Goal: Check status: Check status

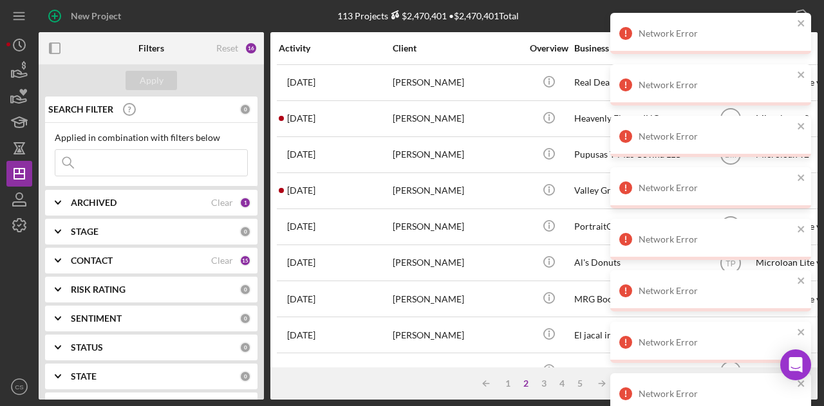
scroll to position [604, 4]
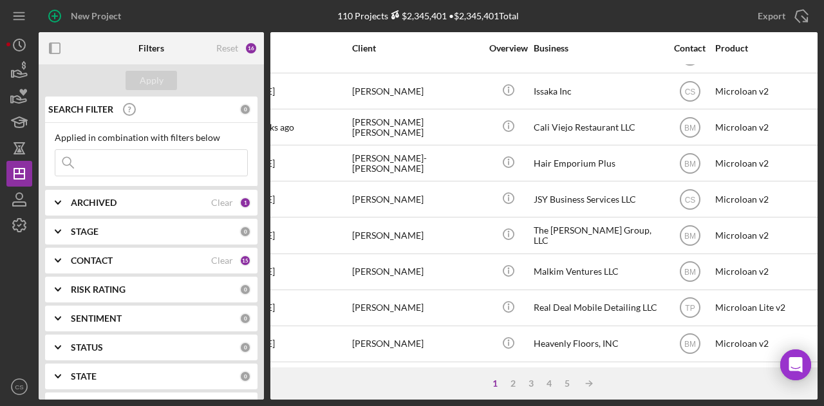
scroll to position [604, 41]
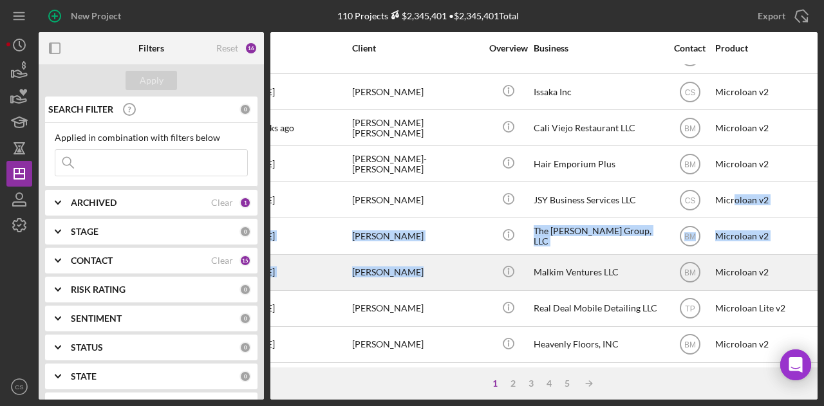
drag, startPoint x: 734, startPoint y: 182, endPoint x: 435, endPoint y: 265, distance: 311.1
click at [435, 265] on div "[PERSON_NAME]" at bounding box center [416, 273] width 129 height 34
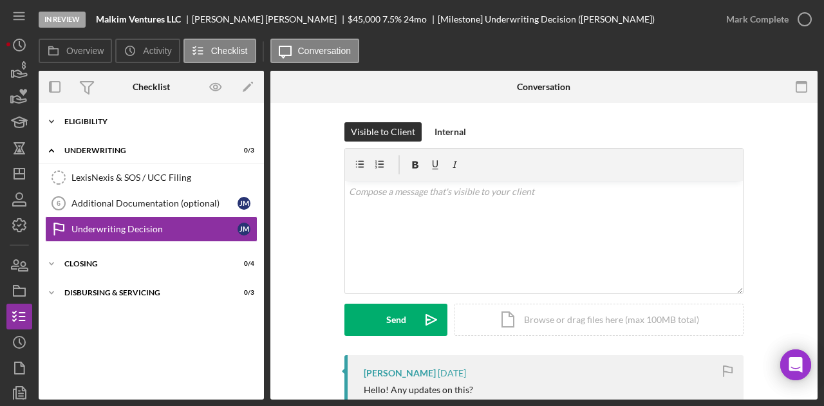
click at [86, 120] on div "Eligibility" at bounding box center [155, 122] width 183 height 8
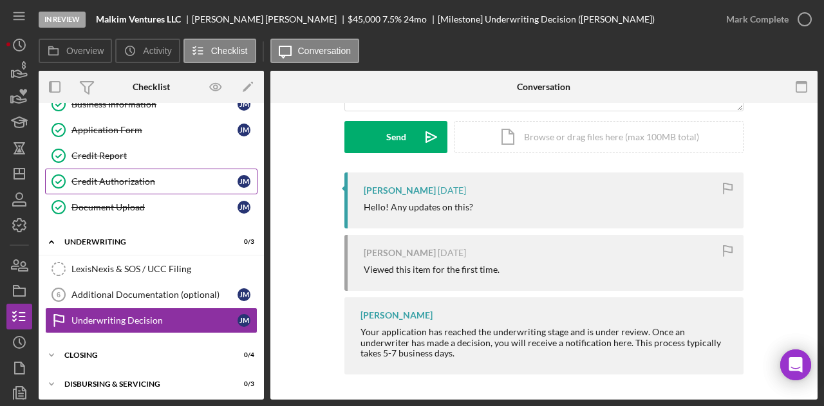
scroll to position [70, 0]
click at [167, 207] on div "Document Upload" at bounding box center [154, 207] width 166 height 10
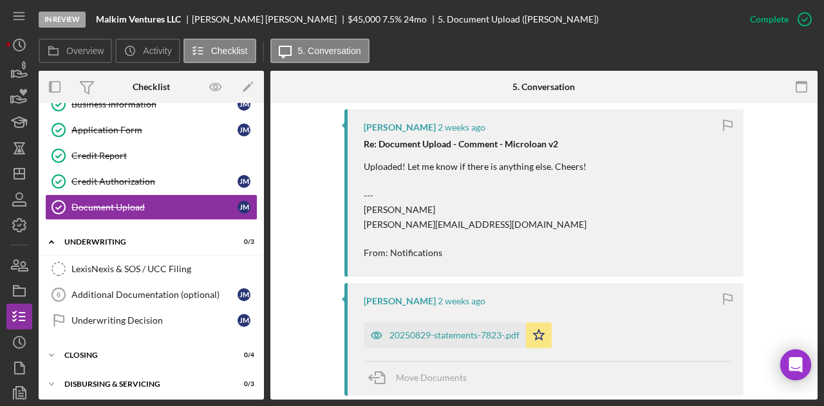
scroll to position [467, 0]
click at [429, 332] on div "20250829-statements-7823-.pdf" at bounding box center [454, 336] width 130 height 10
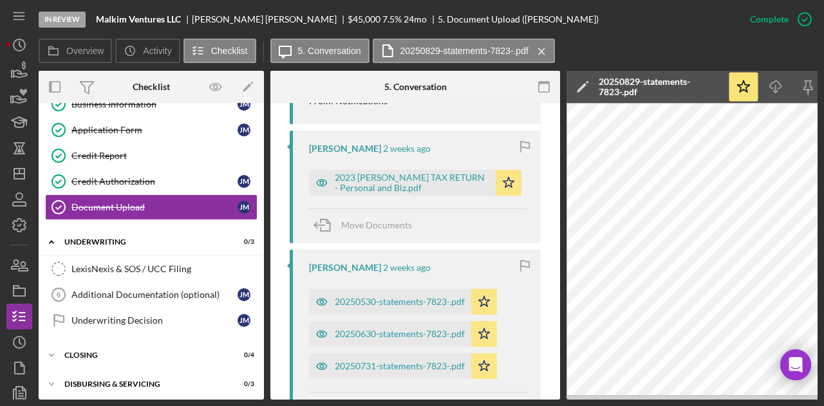
scroll to position [0, 135]
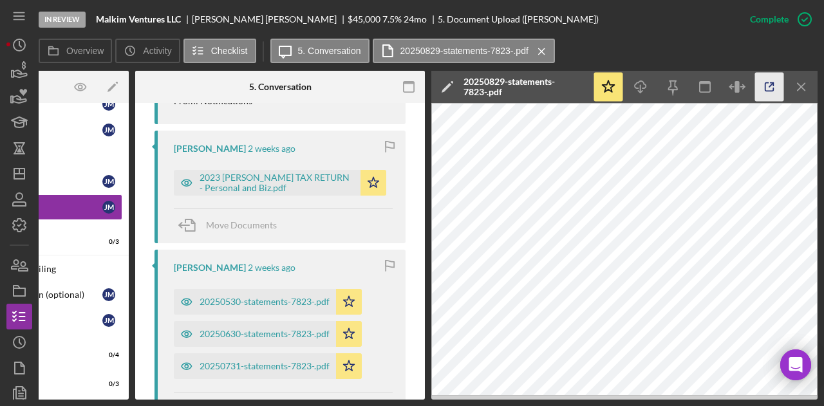
click at [771, 87] on icon "button" at bounding box center [769, 87] width 29 height 29
click at [265, 329] on div "20250630-statements-7823-.pdf" at bounding box center [265, 334] width 130 height 10
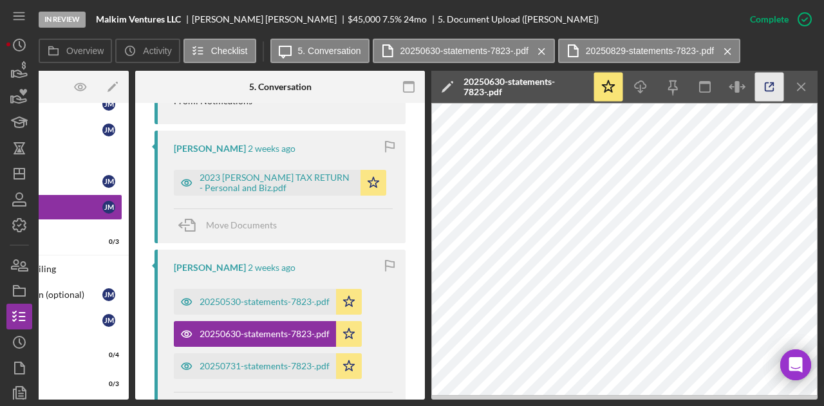
click at [772, 84] on line "button" at bounding box center [771, 85] width 4 height 4
click at [287, 361] on div "20250731-statements-7823-.pdf" at bounding box center [265, 366] width 130 height 10
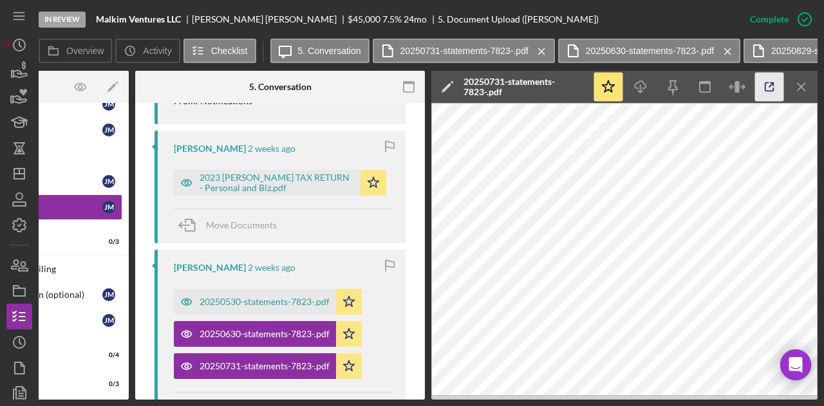
click at [768, 87] on icon "button" at bounding box center [769, 87] width 29 height 29
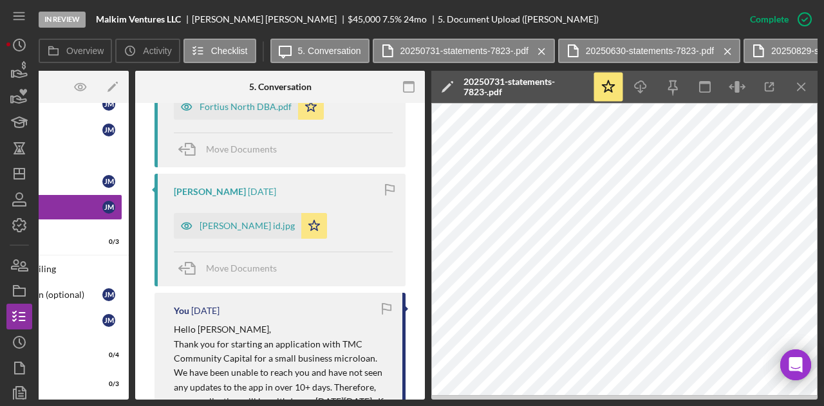
scroll to position [1792, 0]
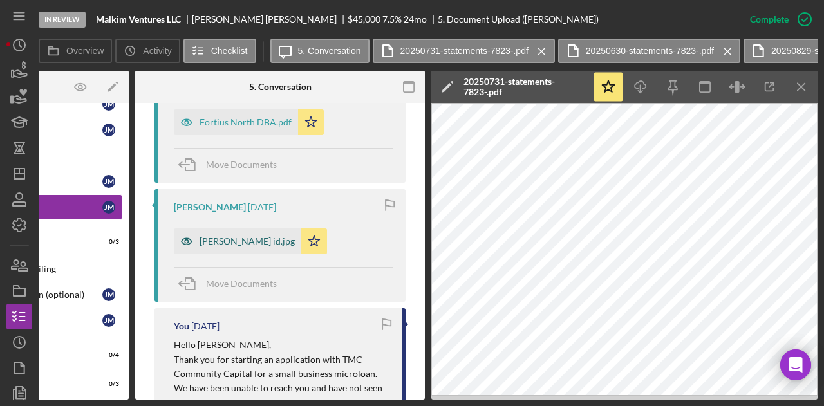
click at [243, 236] on div "[PERSON_NAME] id.jpg" at bounding box center [247, 241] width 95 height 10
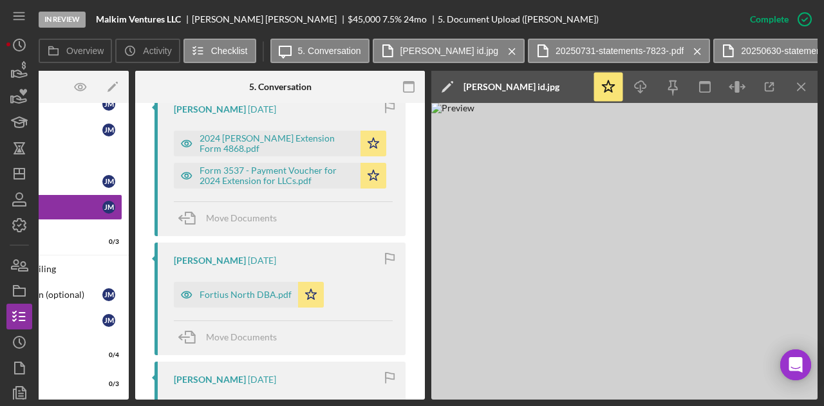
scroll to position [1620, 0]
click at [254, 290] on div "Fortius North DBA.pdf" at bounding box center [246, 295] width 92 height 10
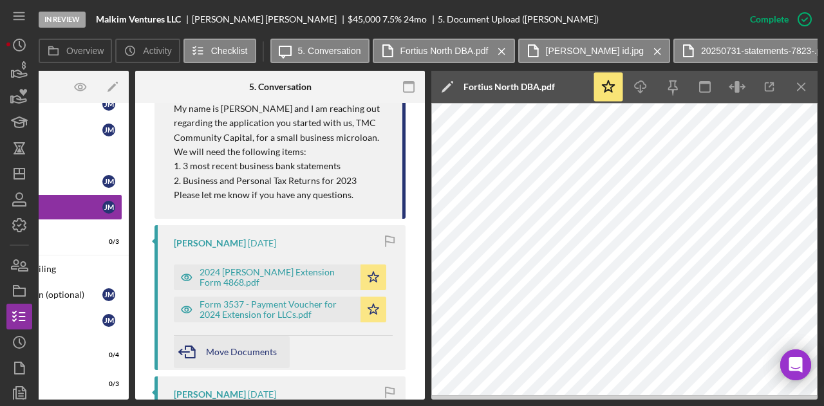
scroll to position [1484, 0]
click at [268, 301] on div "Form 3537 - Payment Voucher for 2024 Extension for LLCs.pdf" at bounding box center [277, 311] width 154 height 21
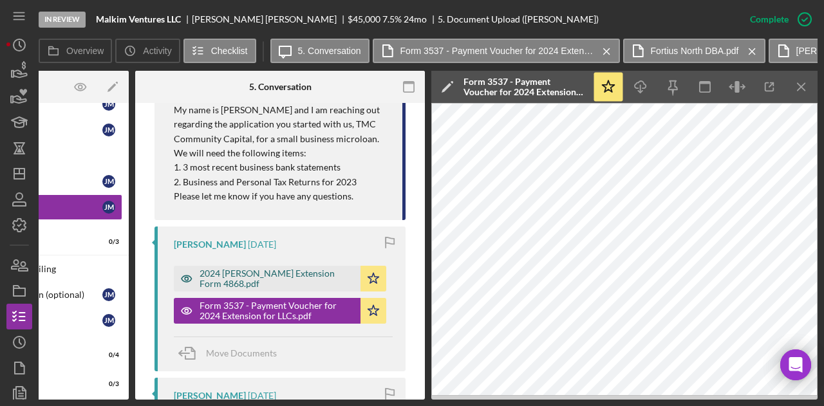
click at [284, 268] on div "2024 [PERSON_NAME] Extension Form 4868.pdf" at bounding box center [277, 278] width 154 height 21
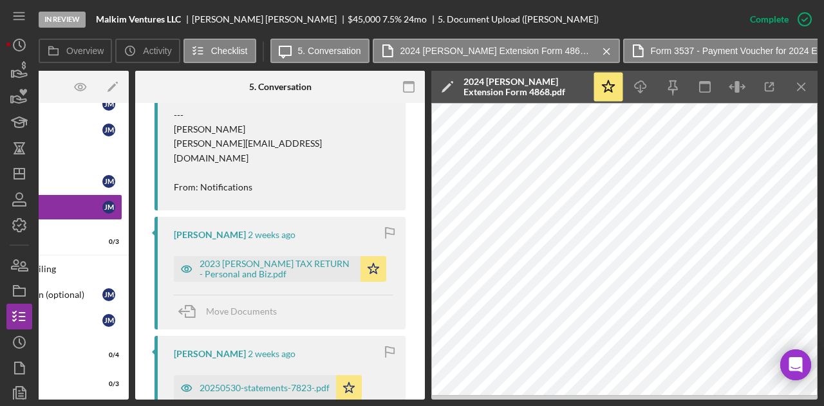
scroll to position [1022, 0]
click at [256, 260] on div "2023 [PERSON_NAME] TAX RETURN - Personal and Biz.pdf" at bounding box center [277, 270] width 154 height 21
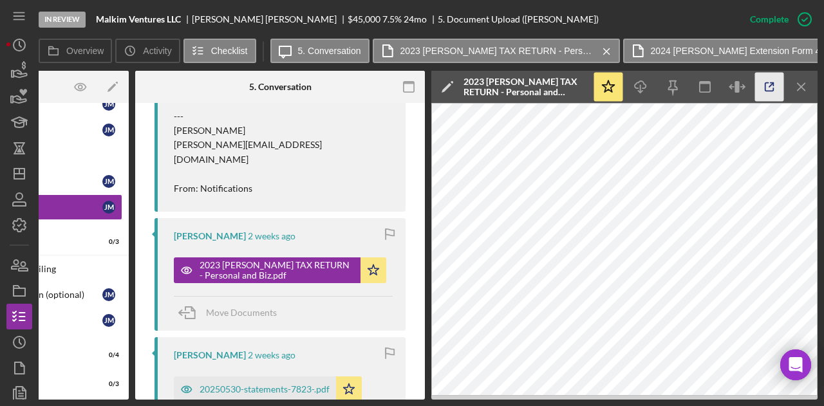
click at [766, 91] on icon "button" at bounding box center [769, 87] width 8 height 8
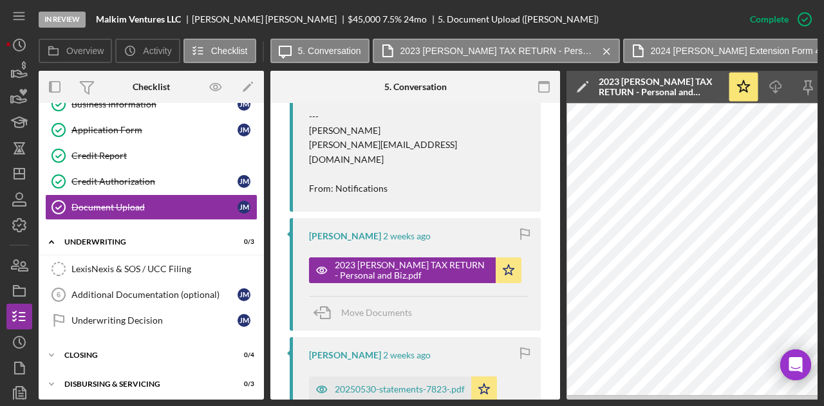
scroll to position [0, 0]
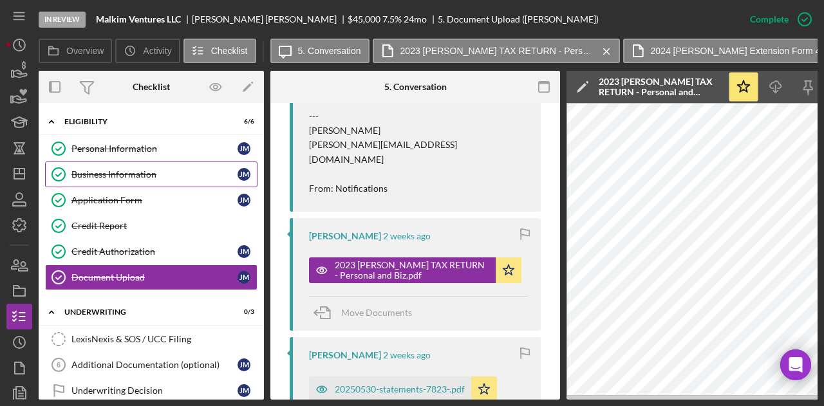
click at [162, 178] on div "Business Information" at bounding box center [154, 174] width 166 height 10
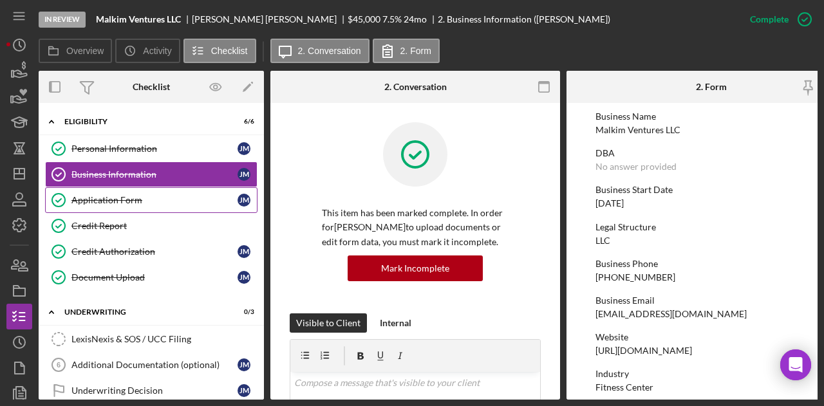
scroll to position [0, 1]
click at [167, 208] on link "Application Form Application Form J M" at bounding box center [150, 200] width 212 height 26
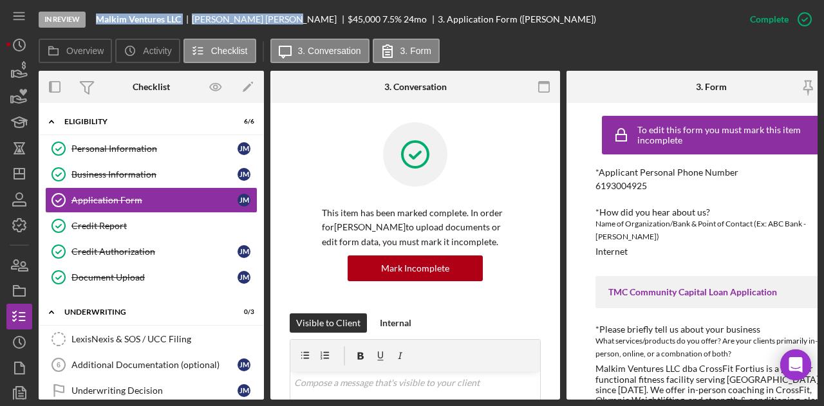
drag, startPoint x: 256, startPoint y: 22, endPoint x: 95, endPoint y: 4, distance: 161.9
click at [95, 4] on div "In Review Malkim Ventures LLC Jesse Malcomb $45,000 $45,000 7.5 % 24 mo 3. Appl…" at bounding box center [388, 19] width 698 height 39
copy div "Malkim Ventures LLC Jesse Malcomb"
click at [171, 227] on div "Credit Report" at bounding box center [163, 226] width 185 height 10
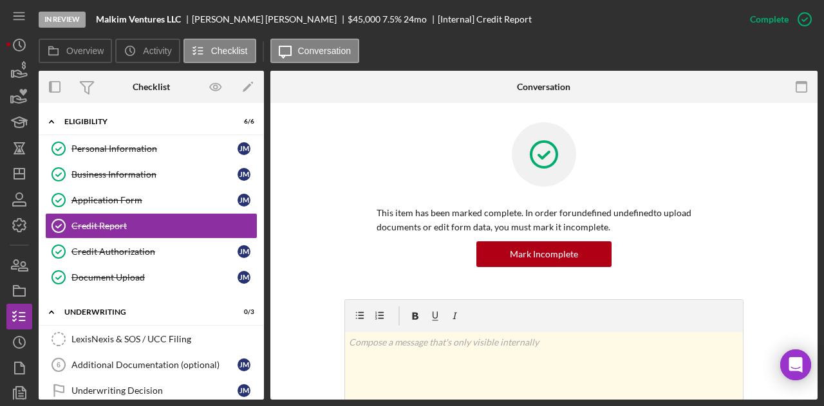
click at [332, 253] on div "This item has been marked complete. In order for undefined undefined to upload …" at bounding box center [544, 210] width 509 height 177
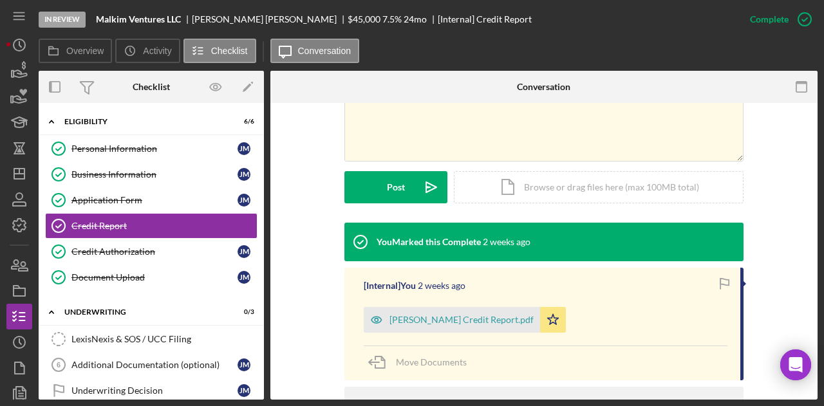
scroll to position [286, 0]
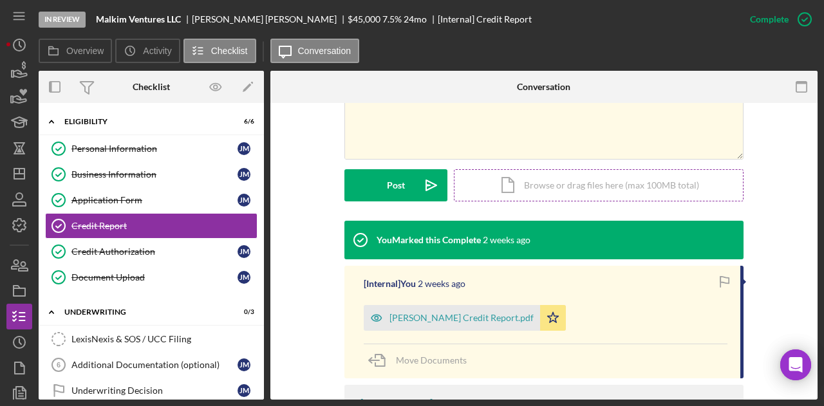
click at [534, 185] on div "Icon/Document Browse or drag files here (max 100MB total) Tap to choose files o…" at bounding box center [599, 185] width 290 height 32
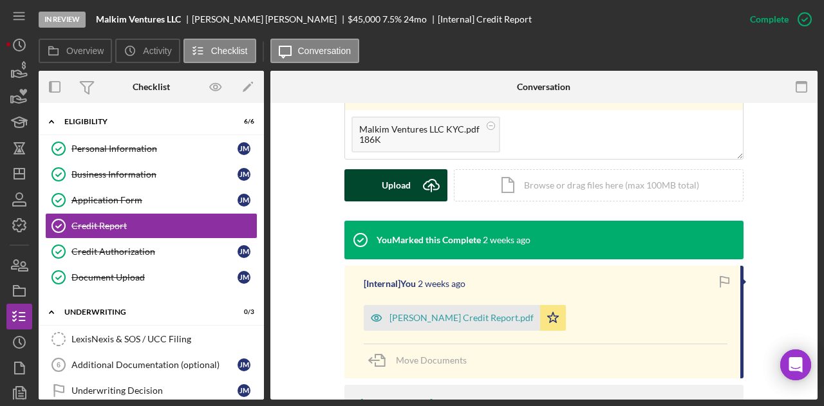
click at [391, 177] on div "Upload" at bounding box center [396, 185] width 29 height 32
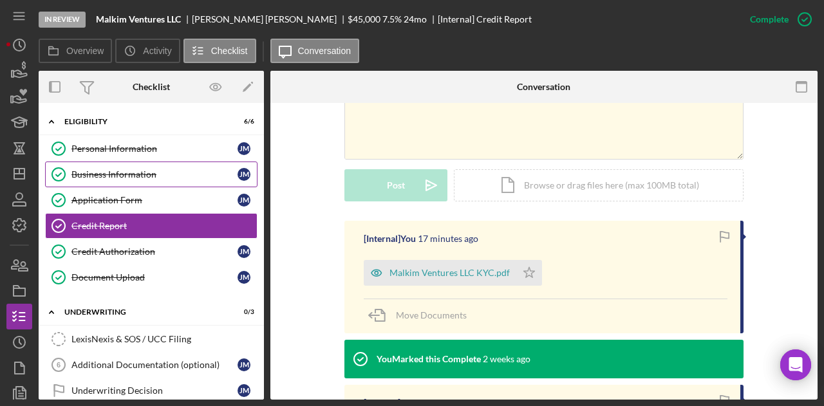
click at [142, 180] on link "Business Information Business Information J M" at bounding box center [151, 175] width 212 height 26
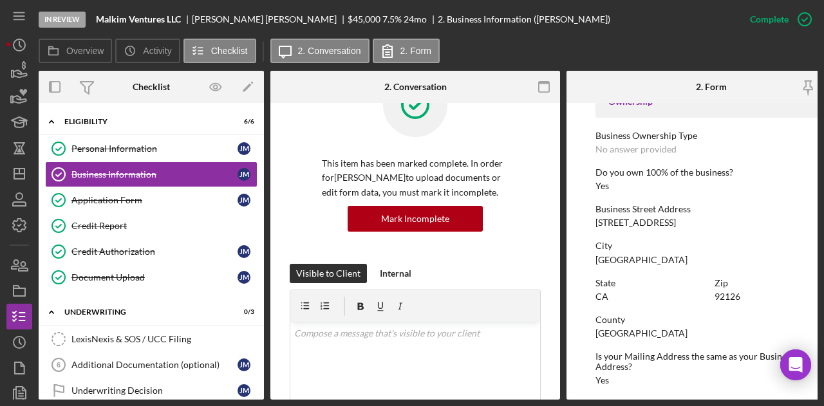
scroll to position [458, 0]
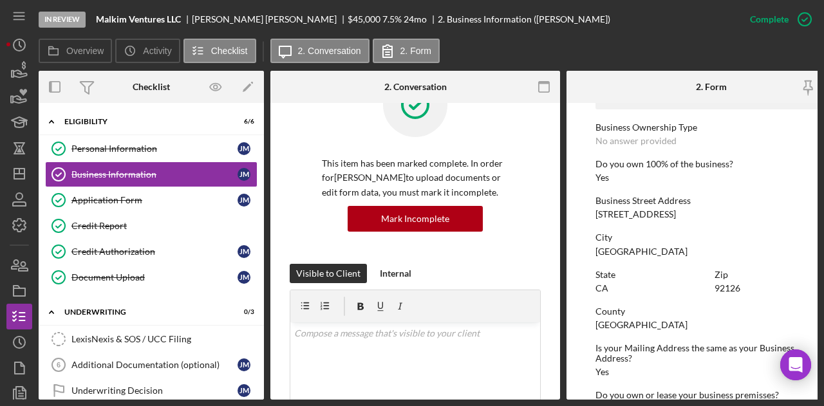
drag, startPoint x: 716, startPoint y: 217, endPoint x: 594, endPoint y: 216, distance: 121.7
click at [594, 216] on form "To edit this form you must mark this item incomplete Business Name Malkim Ventu…" at bounding box center [711, 251] width 290 height 297
copy div "7550 Miramar Rd Suite 410"
